Goal: Task Accomplishment & Management: Use online tool/utility

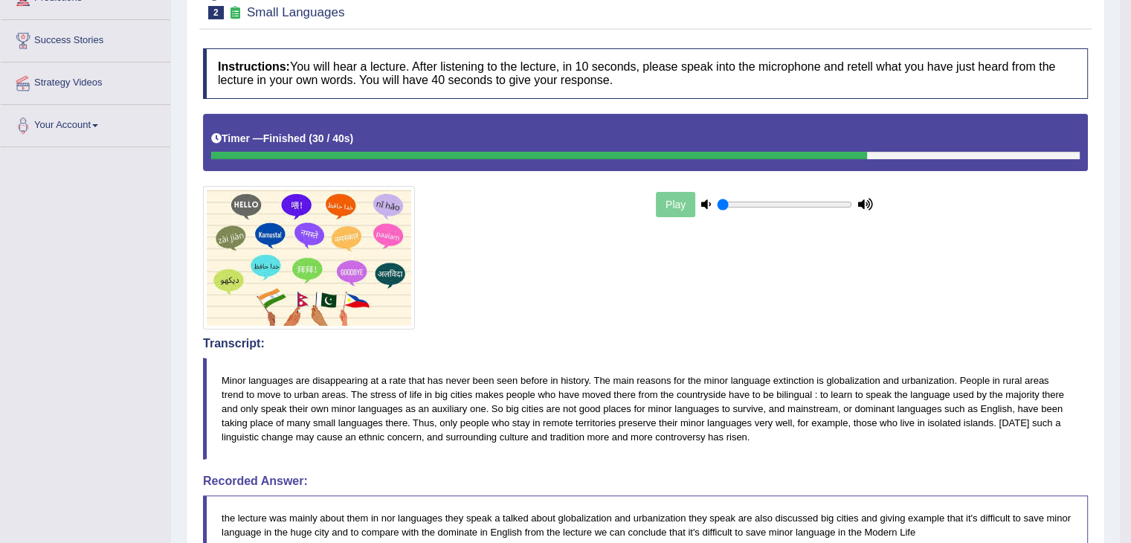
click at [53, 297] on div "Toggle navigation Home Practice Questions Speaking Practice Read Aloud Repeat S…" at bounding box center [560, 377] width 1120 height 1201
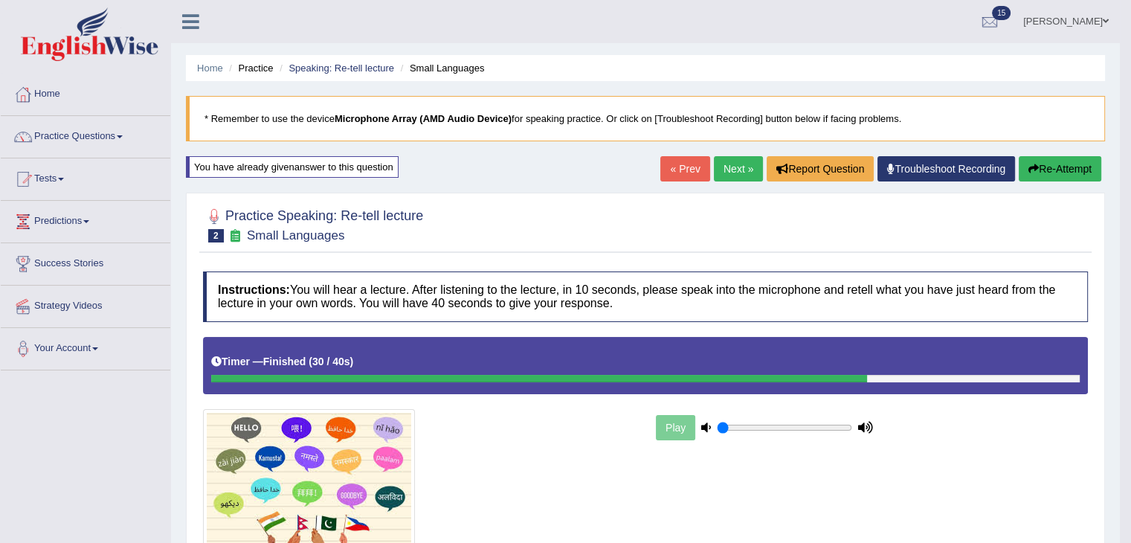
click at [67, 135] on link "Practice Questions" at bounding box center [86, 134] width 170 height 37
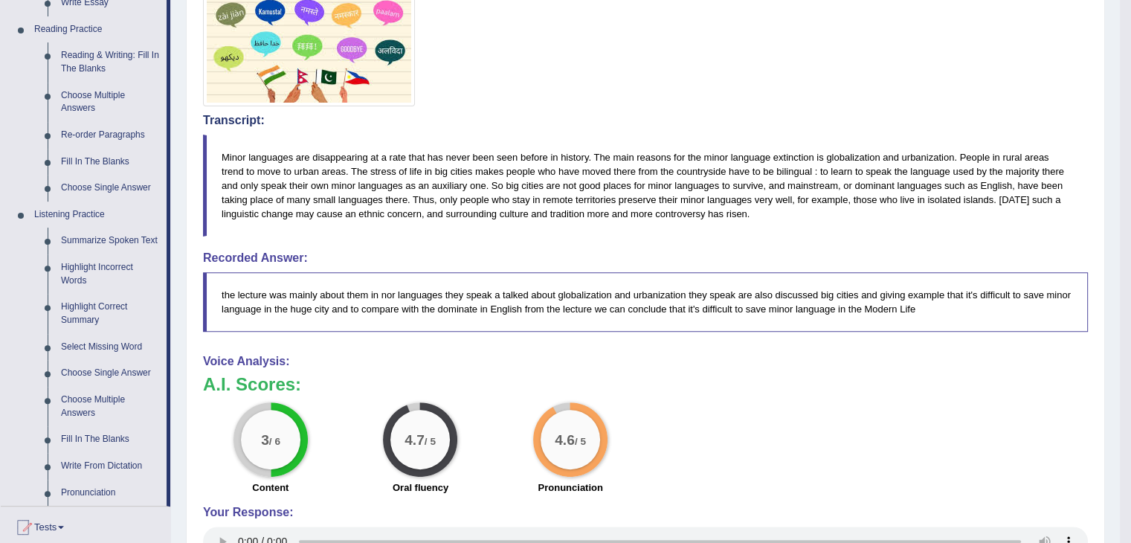
scroll to position [663, 0]
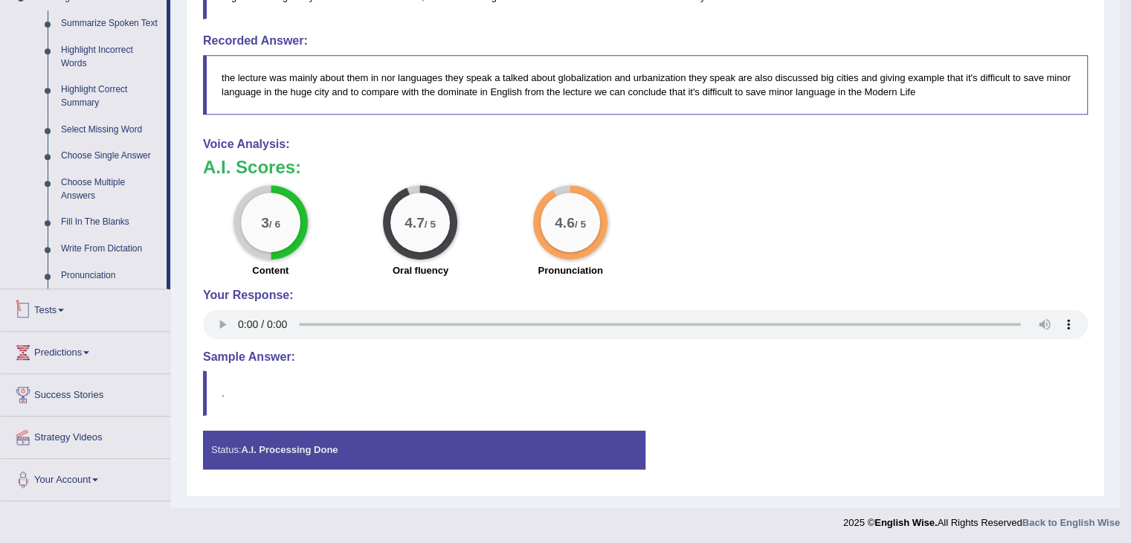
click at [49, 307] on link "Tests" at bounding box center [86, 307] width 170 height 37
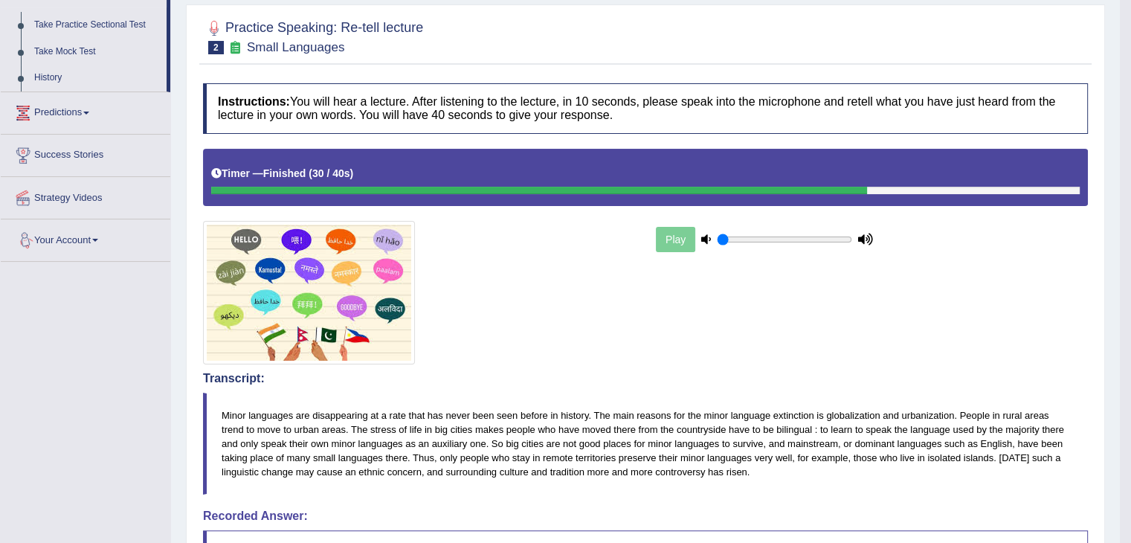
scroll to position [39, 0]
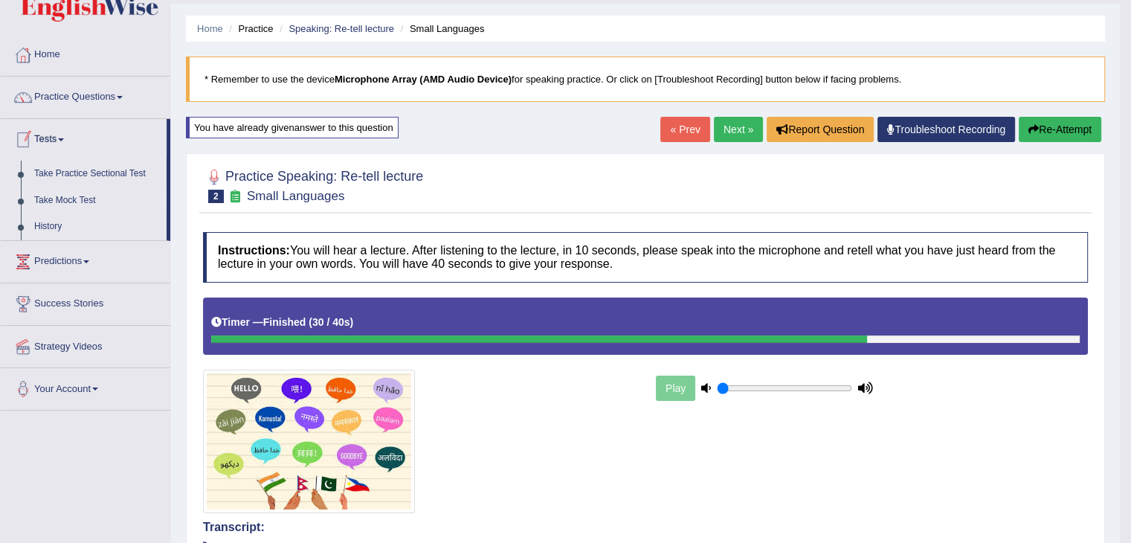
click at [68, 200] on link "Take Mock Test" at bounding box center [97, 200] width 139 height 27
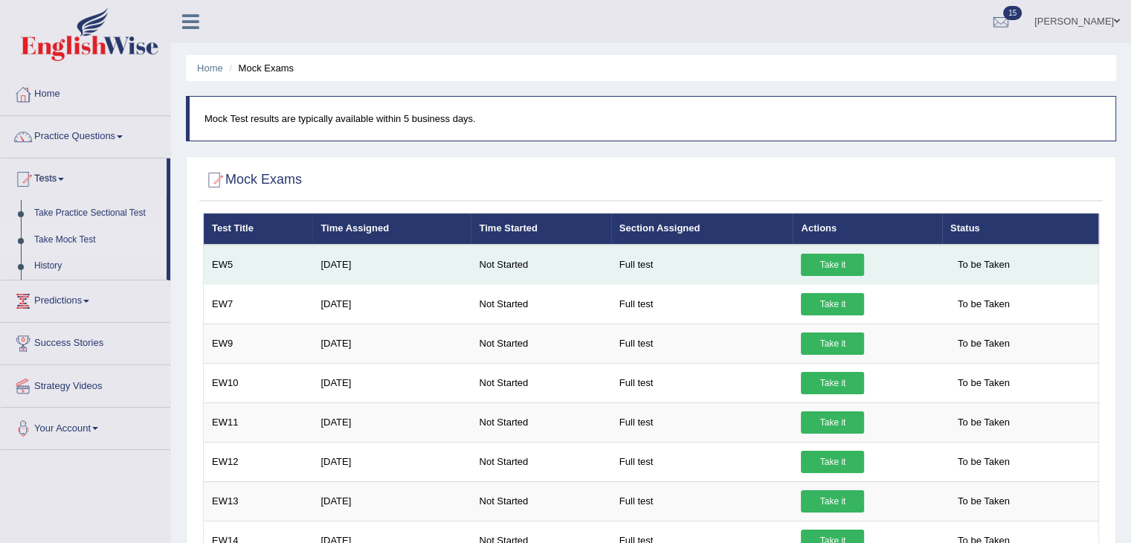
click at [820, 260] on link "Take it" at bounding box center [832, 265] width 63 height 22
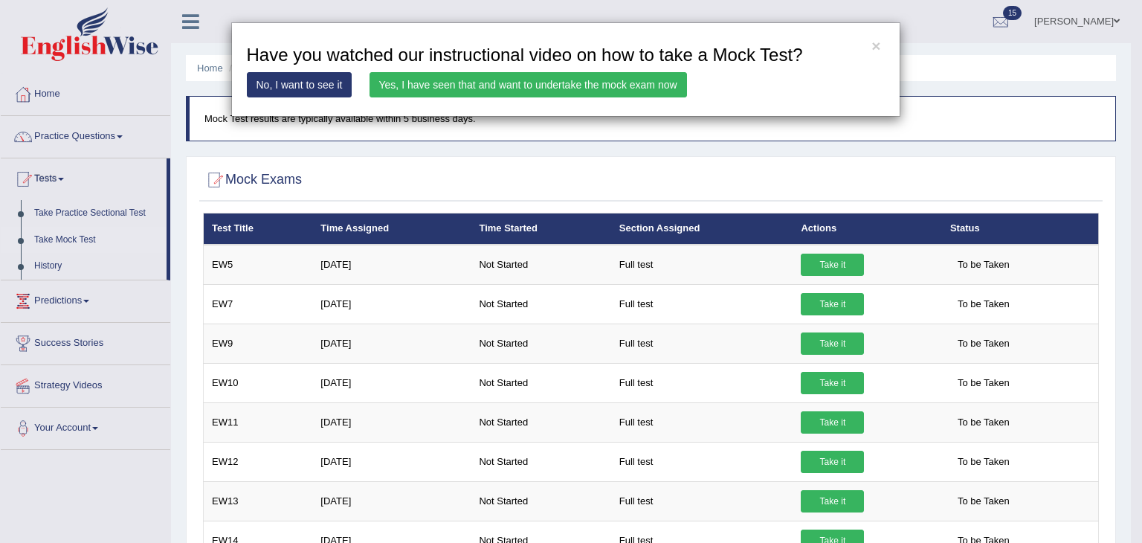
click at [458, 80] on link "Yes, I have seen that and want to undertake the mock exam now" at bounding box center [529, 84] width 318 height 25
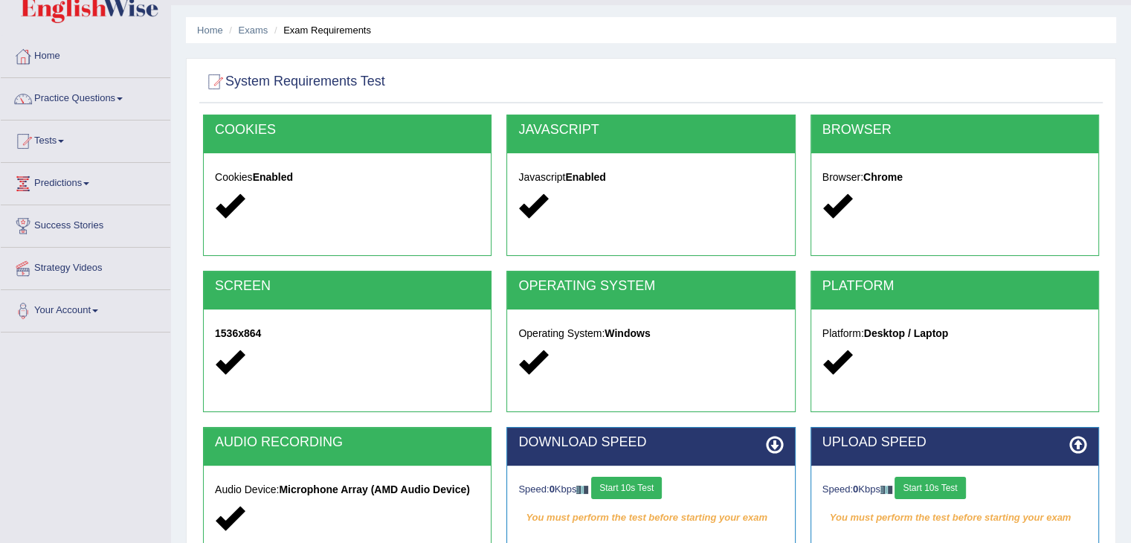
scroll to position [74, 0]
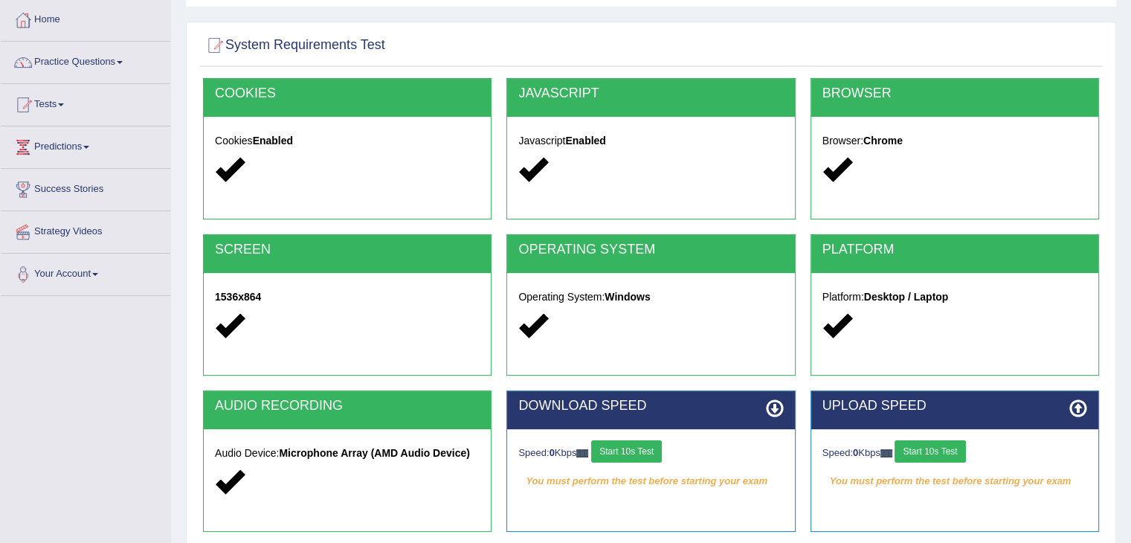
click at [617, 453] on button "Start 10s Test" at bounding box center [626, 451] width 71 height 22
click at [949, 454] on button "Start 10s Test" at bounding box center [930, 451] width 71 height 22
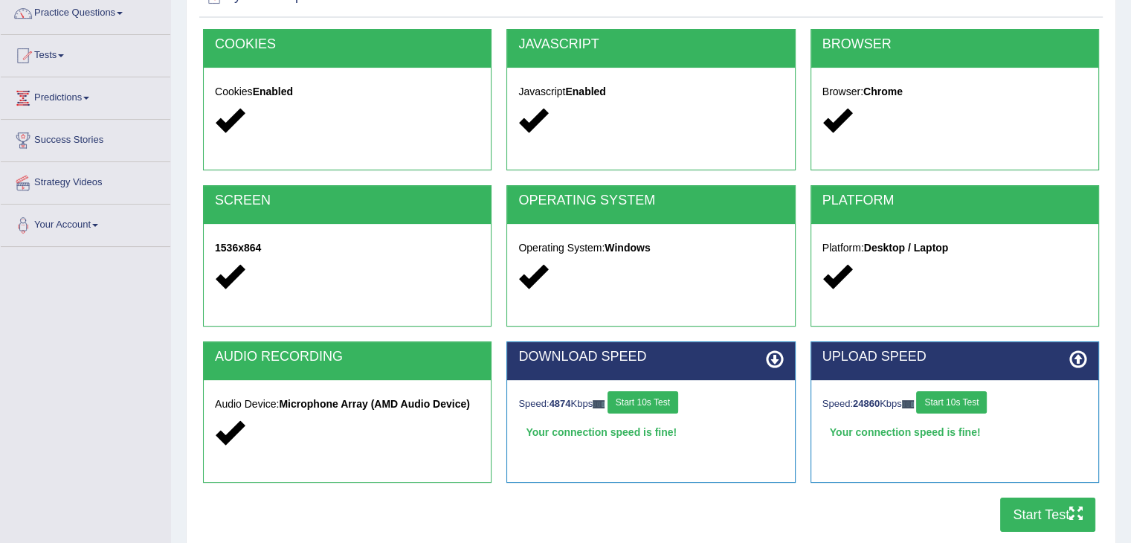
scroll to position [223, 0]
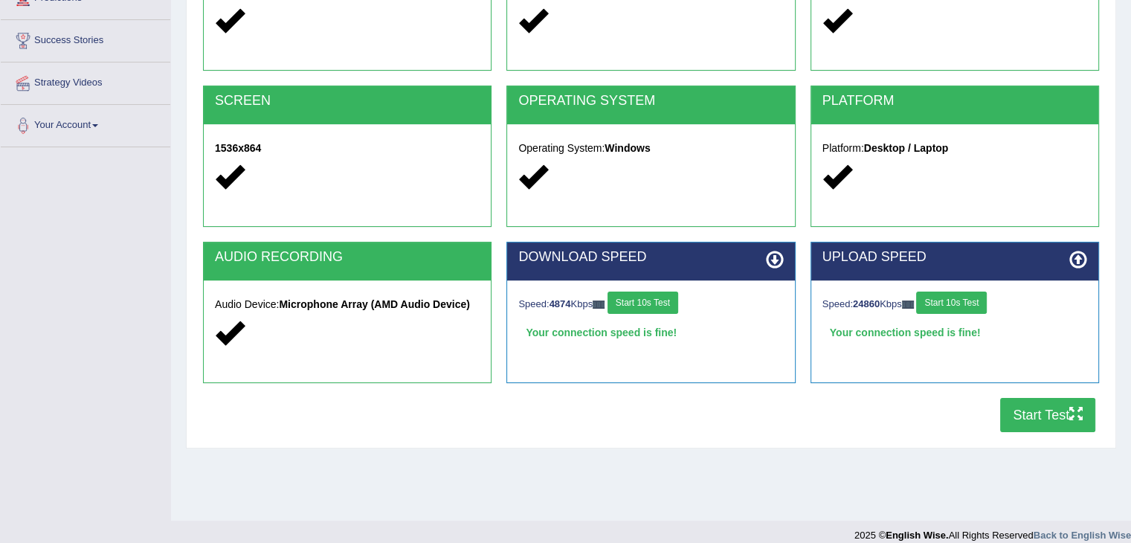
click at [1008, 416] on button "Start Test" at bounding box center [1047, 415] width 95 height 34
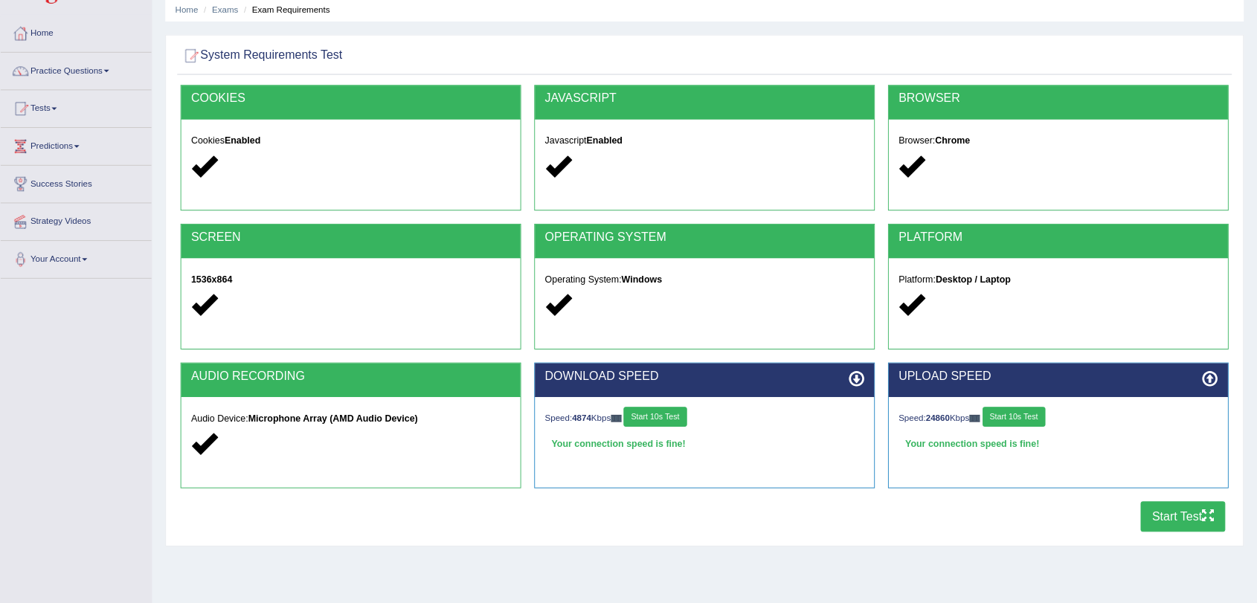
scroll to position [57, 0]
